Goal: Submit feedback/report problem

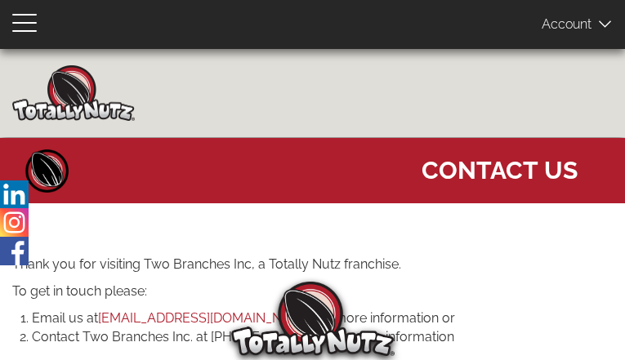
type input "KlaGpXDs"
type input "[EMAIL_ADDRESS][DOMAIN_NAME]"
type input "9620640897"
